Goal: Find specific page/section: Find specific page/section

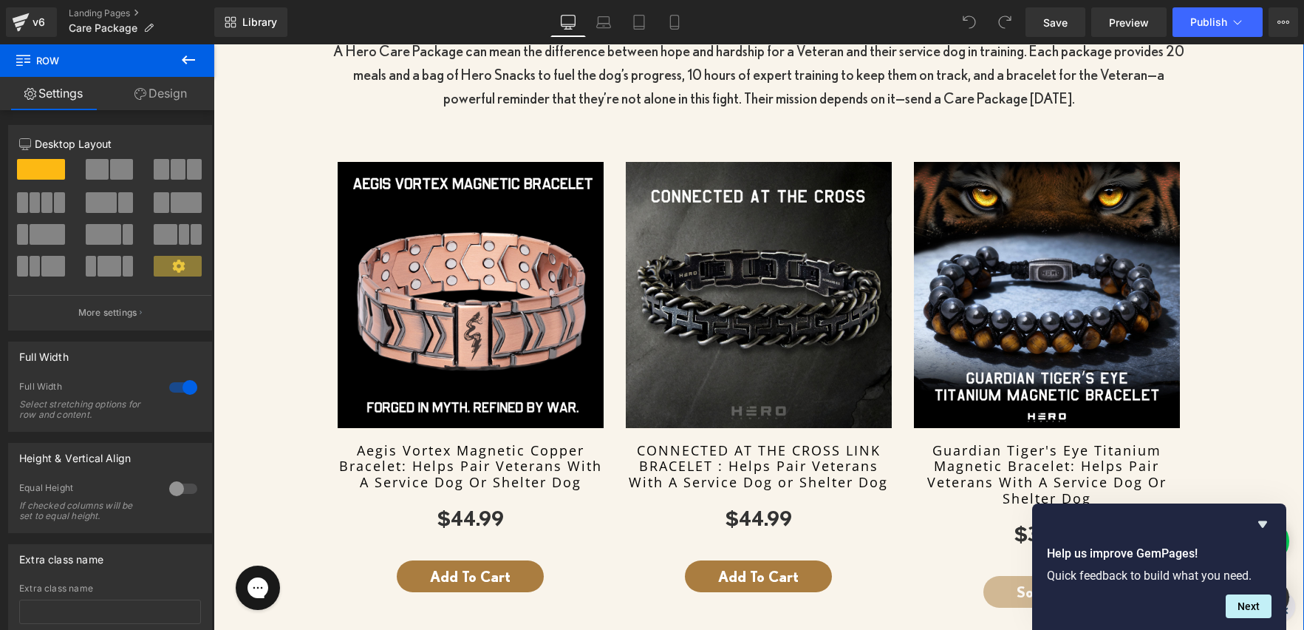
scroll to position [477, 0]
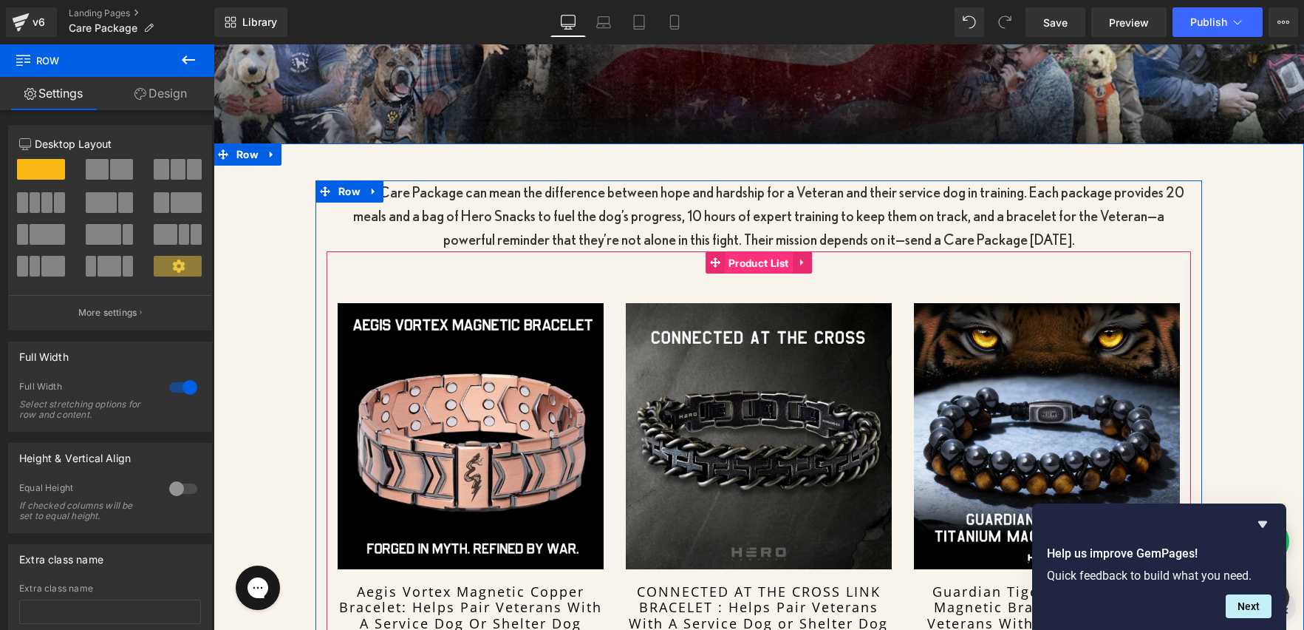
click at [759, 260] on span "Product List" at bounding box center [759, 263] width 68 height 22
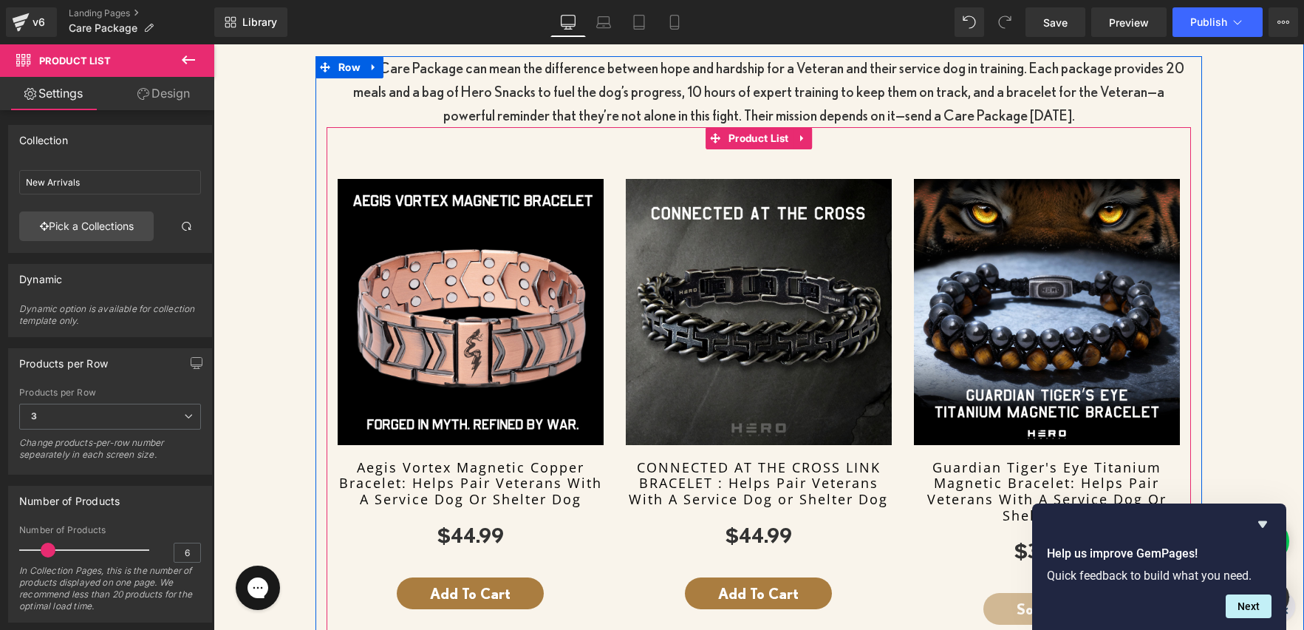
scroll to position [541, 0]
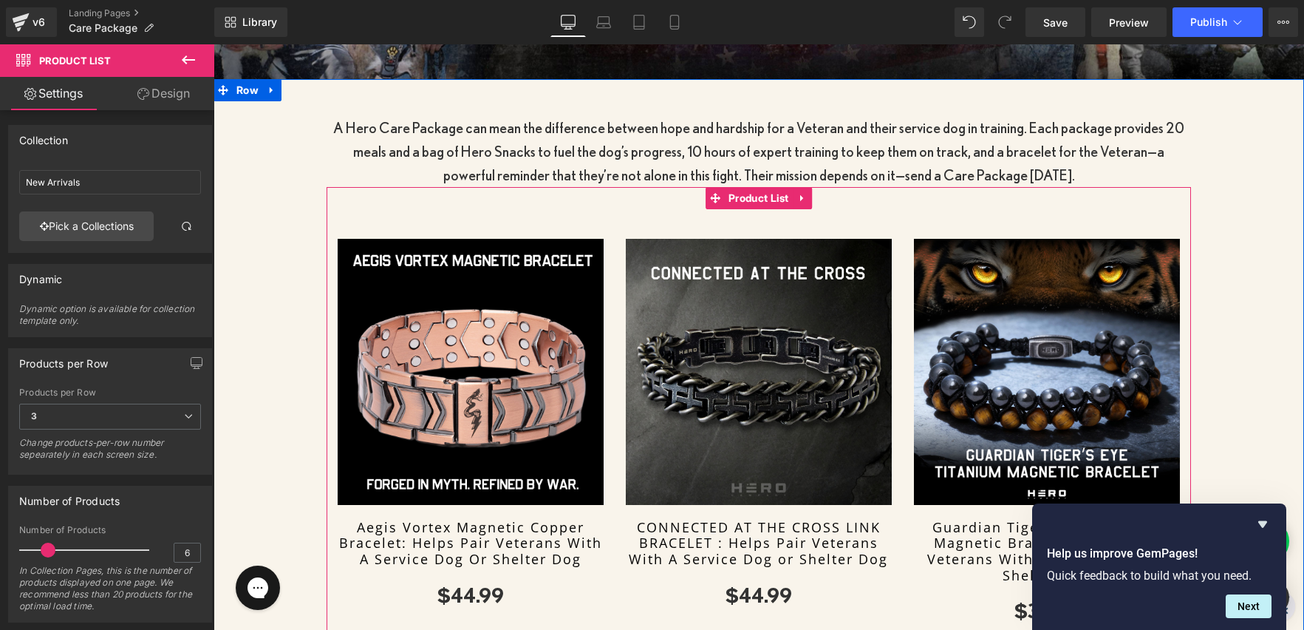
click at [352, 220] on div "Sale Off (P) Image Aegis Vortex Magnetic Copper Bracelet: Helps Pair Veterans W…" at bounding box center [471, 444] width 266 height 449
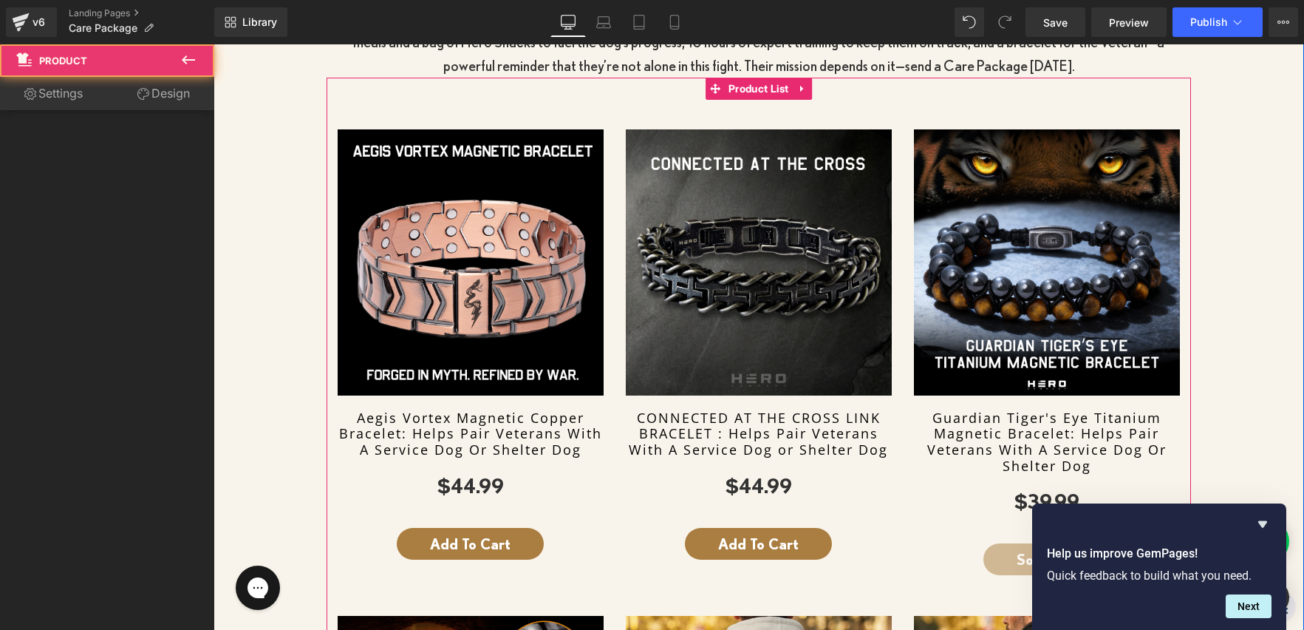
scroll to position [661, 0]
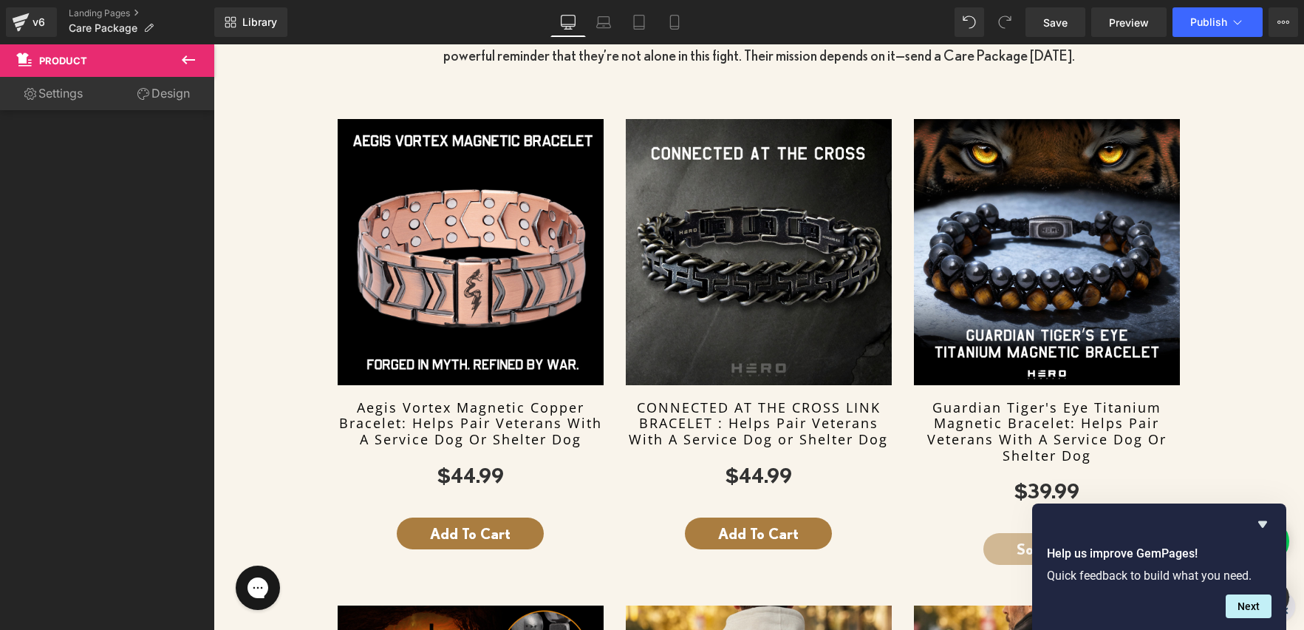
click at [183, 55] on icon at bounding box center [189, 60] width 18 height 18
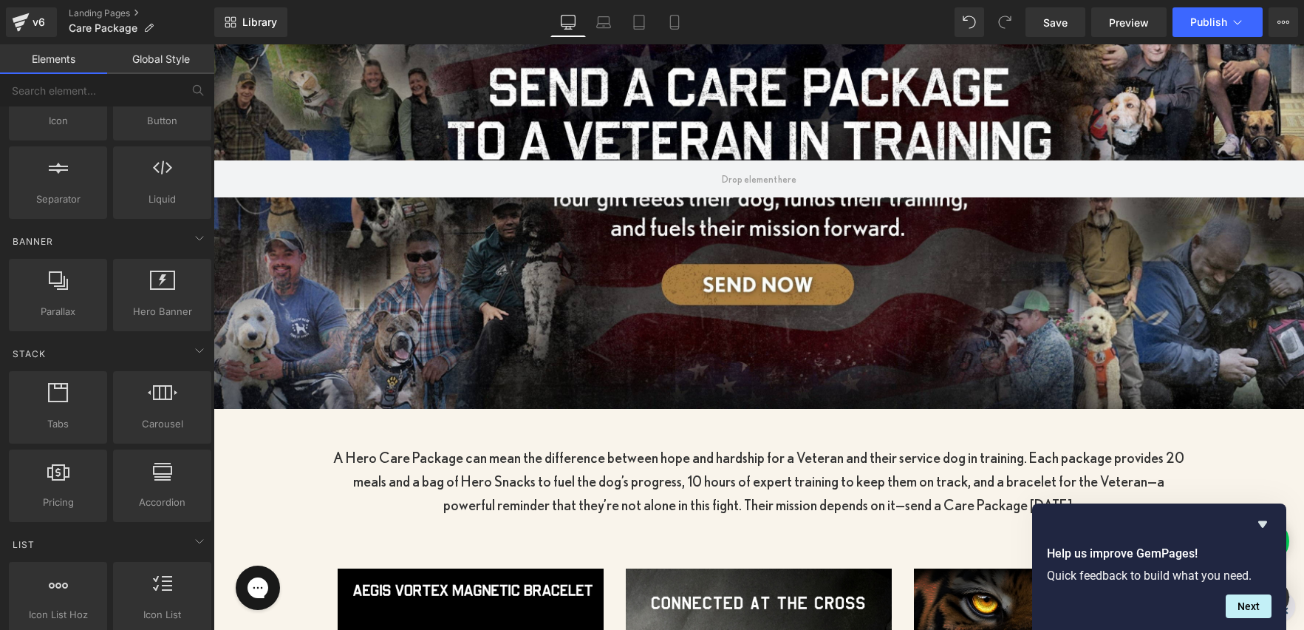
scroll to position [157, 0]
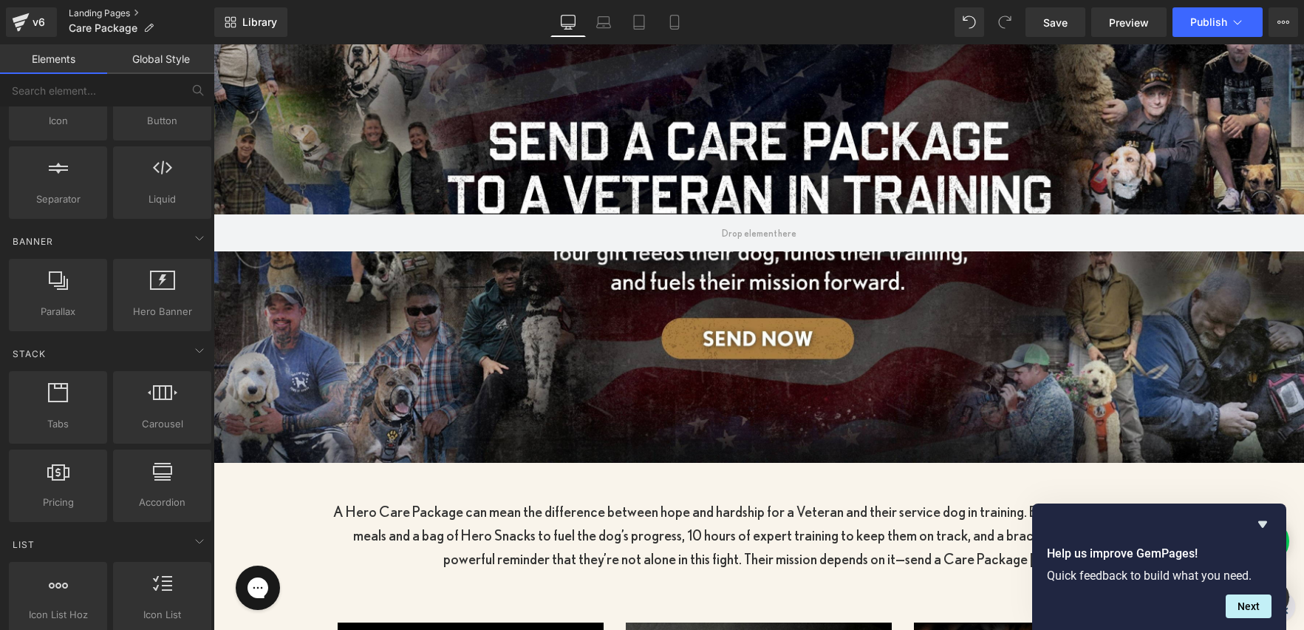
click at [78, 10] on link "Landing Pages" at bounding box center [142, 13] width 146 height 12
